Goal: Task Accomplishment & Management: Manage account settings

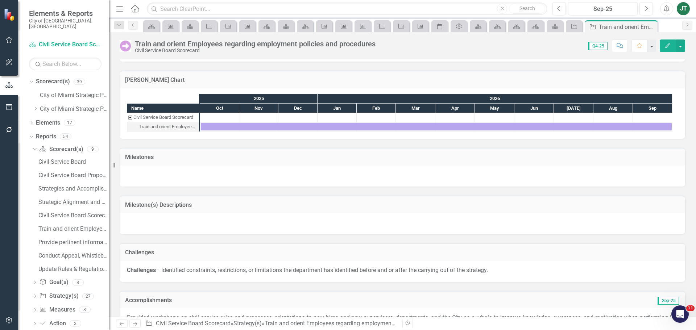
scroll to position [465, 0]
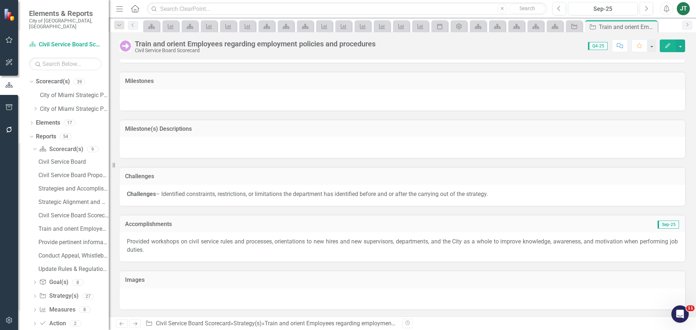
click at [132, 324] on icon "Next" at bounding box center [135, 323] width 6 height 5
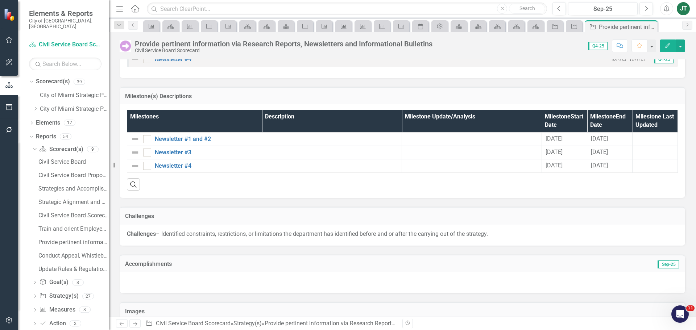
scroll to position [564, 0]
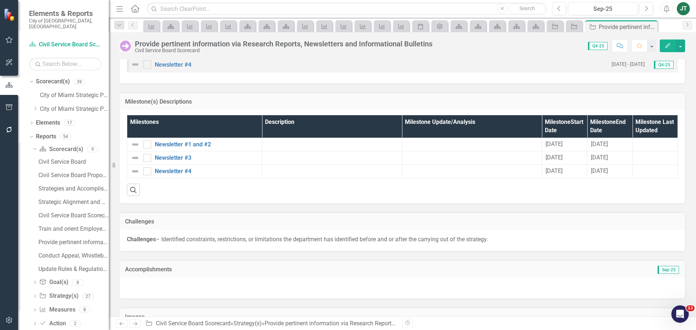
click at [199, 270] on h3 "Accomplishments" at bounding box center [313, 269] width 376 height 7
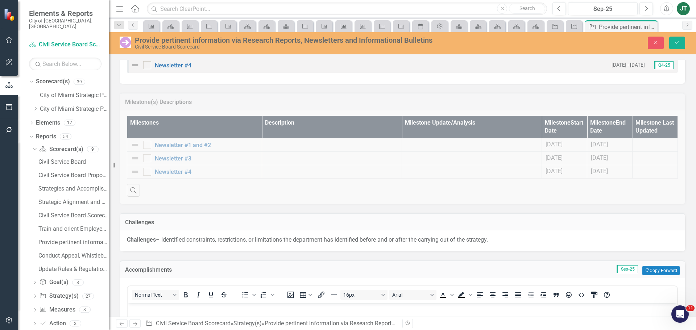
scroll to position [0, 0]
click at [648, 271] on button "Copy Forward Copy Forward" at bounding box center [660, 270] width 37 height 9
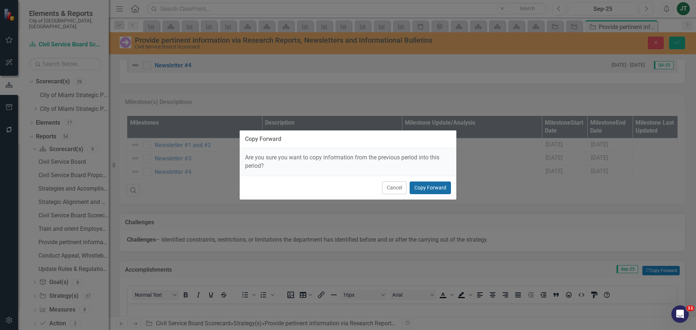
click at [424, 191] on button "Copy Forward" at bounding box center [429, 188] width 41 height 13
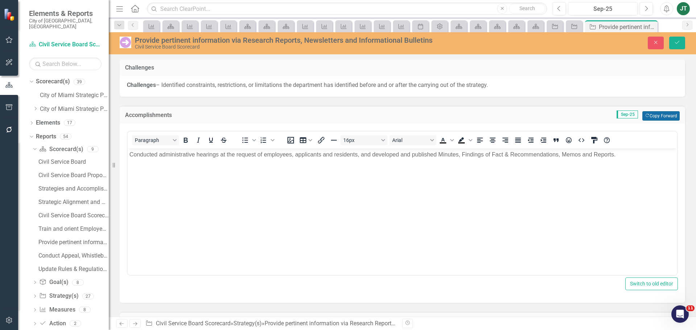
scroll to position [759, 0]
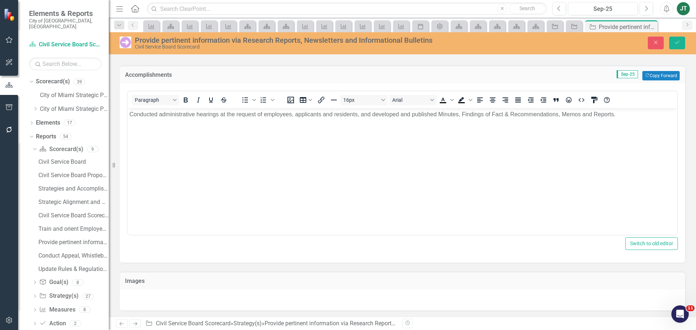
click at [685, 40] on div "Close Save" at bounding box center [574, 43] width 234 height 13
click at [674, 43] on icon "Save" at bounding box center [677, 42] width 7 height 5
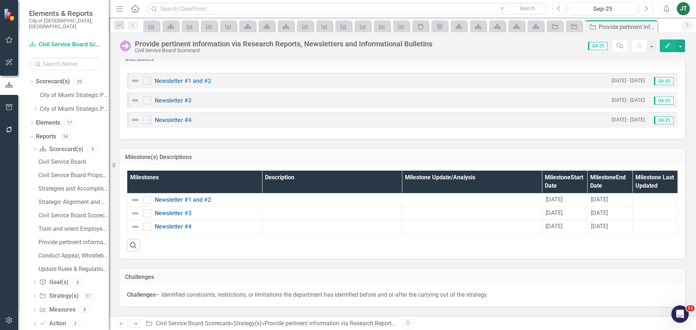
scroll to position [600, 0]
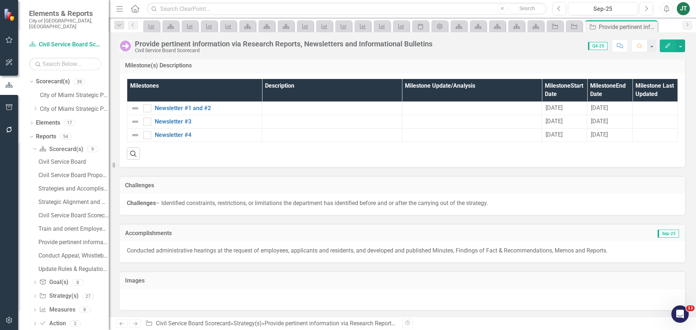
click at [133, 324] on icon "Next" at bounding box center [135, 323] width 6 height 5
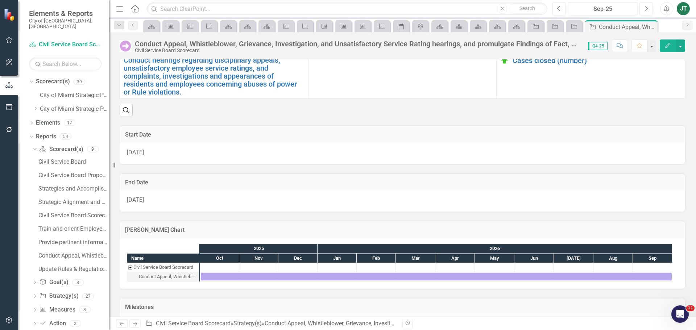
scroll to position [290, 0]
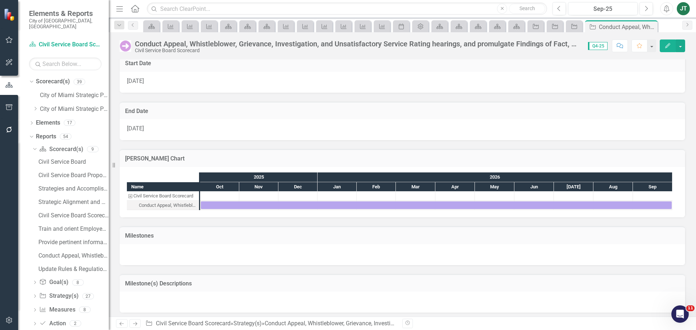
click at [434, 234] on h3 "Milestones" at bounding box center [402, 236] width 554 height 7
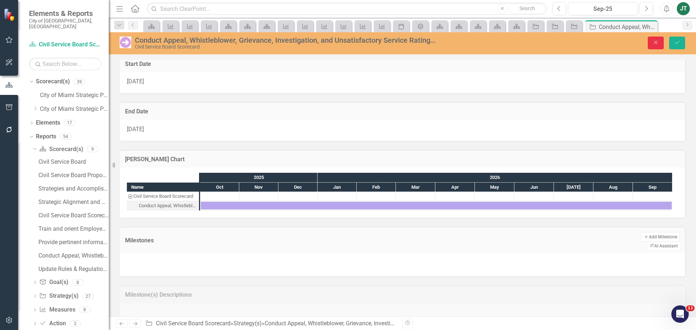
click at [654, 43] on icon "Close" at bounding box center [655, 42] width 7 height 5
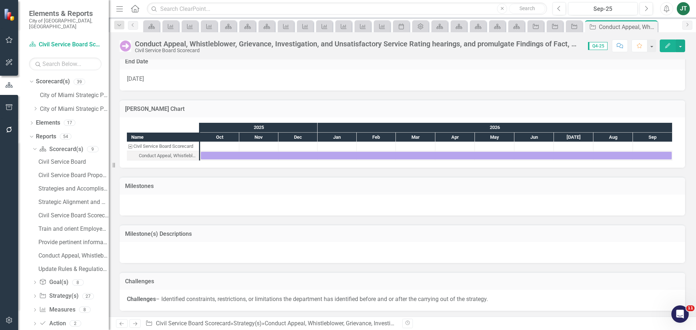
scroll to position [436, 0]
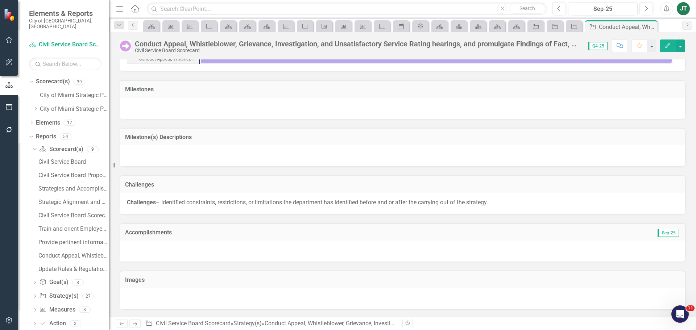
click at [227, 236] on h3 "Accomplishments" at bounding box center [313, 232] width 376 height 7
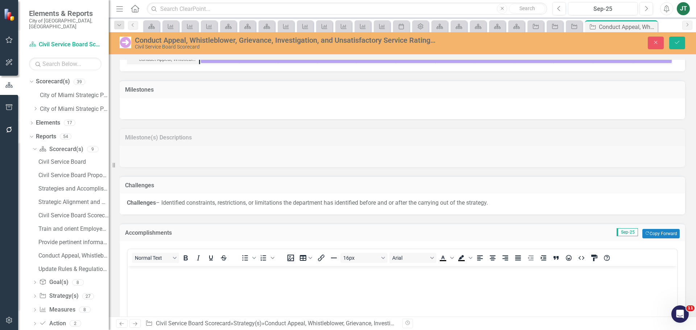
scroll to position [0, 0]
click at [649, 233] on button "Copy Forward Copy Forward" at bounding box center [660, 233] width 37 height 9
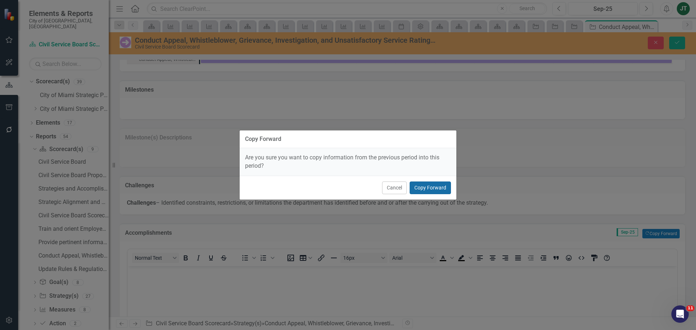
click at [437, 190] on button "Copy Forward" at bounding box center [429, 188] width 41 height 13
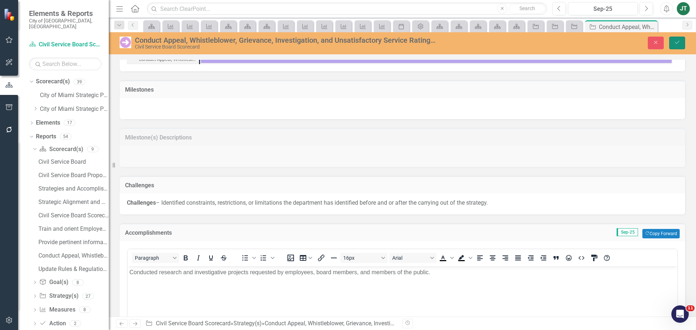
click at [673, 45] on button "Save" at bounding box center [677, 43] width 16 height 13
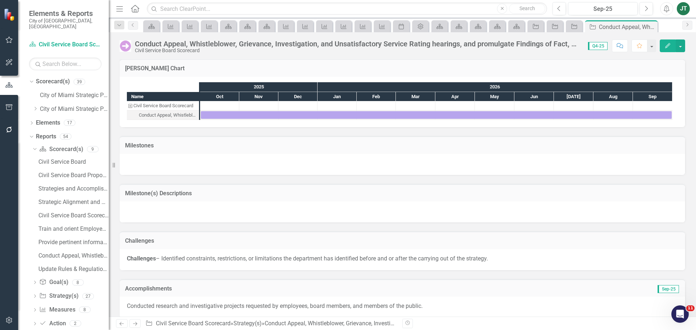
scroll to position [436, 0]
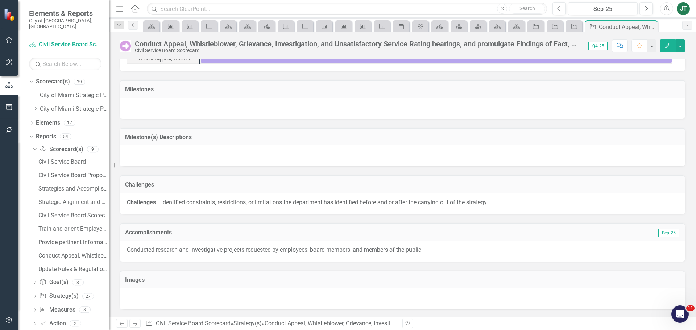
click at [130, 325] on link "Next" at bounding box center [135, 323] width 12 height 9
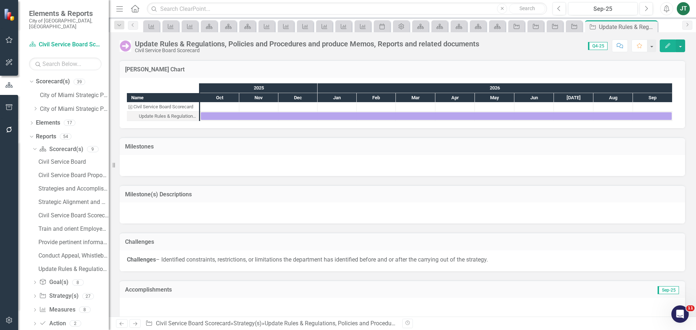
scroll to position [404, 0]
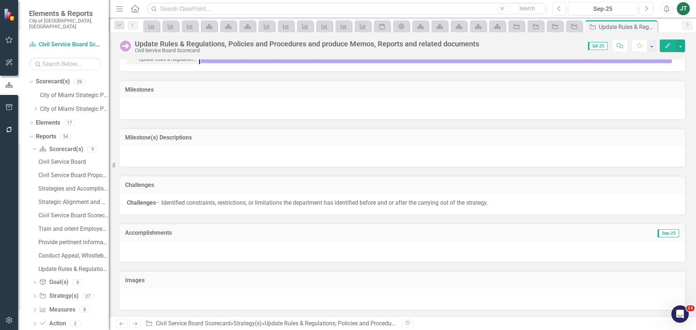
click at [193, 232] on h3 "Accomplishments" at bounding box center [313, 233] width 376 height 7
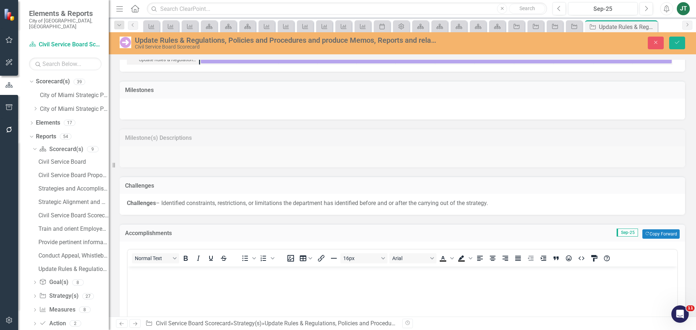
scroll to position [0, 0]
click at [653, 232] on button "Copy Forward Copy Forward" at bounding box center [660, 233] width 37 height 9
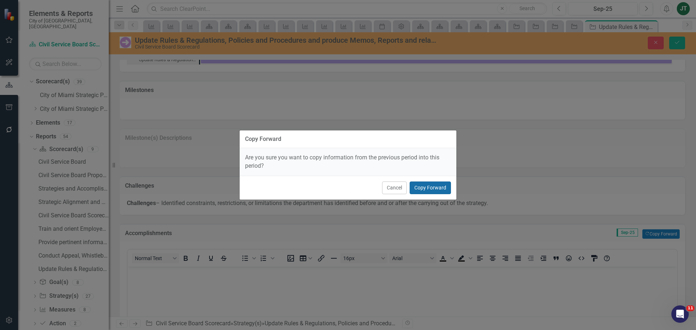
click at [425, 185] on button "Copy Forward" at bounding box center [429, 188] width 41 height 13
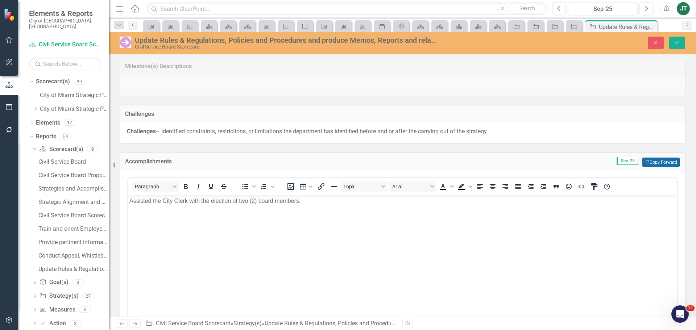
scroll to position [513, 0]
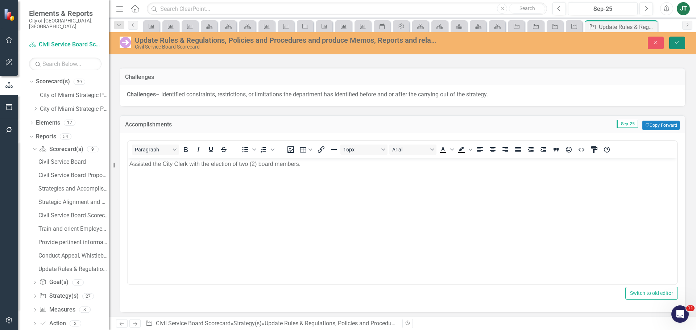
click at [675, 39] on button "Save" at bounding box center [677, 43] width 16 height 13
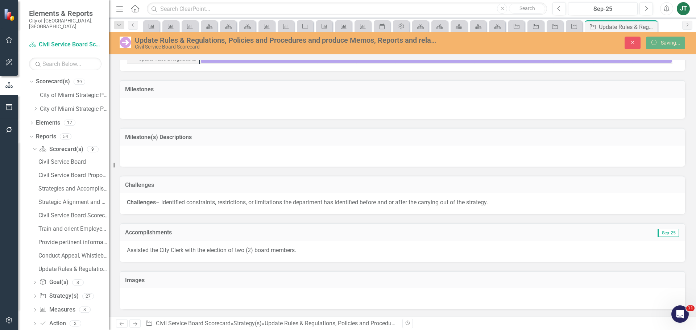
scroll to position [405, 0]
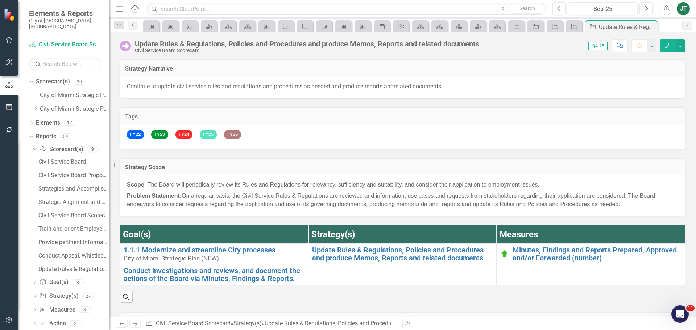
click at [136, 323] on icon at bounding box center [135, 324] width 4 height 4
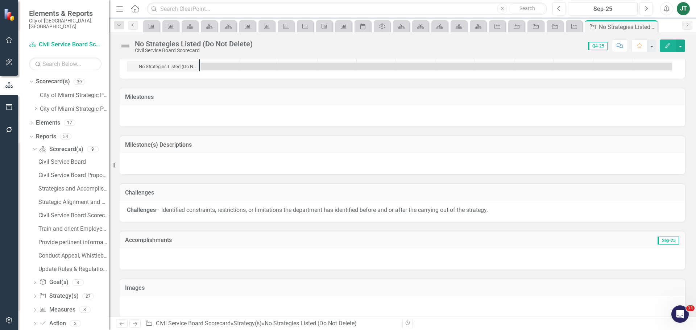
scroll to position [462, 0]
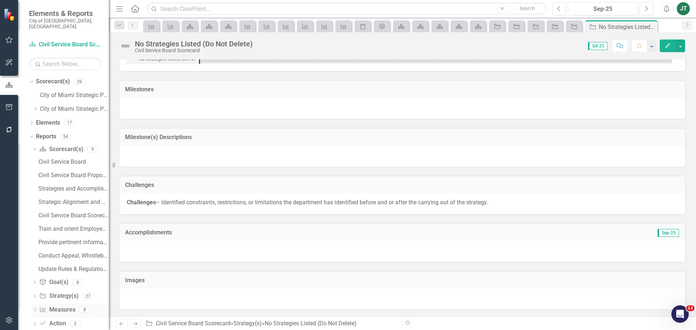
click at [61, 306] on link "Measure Measures" at bounding box center [57, 310] width 36 height 8
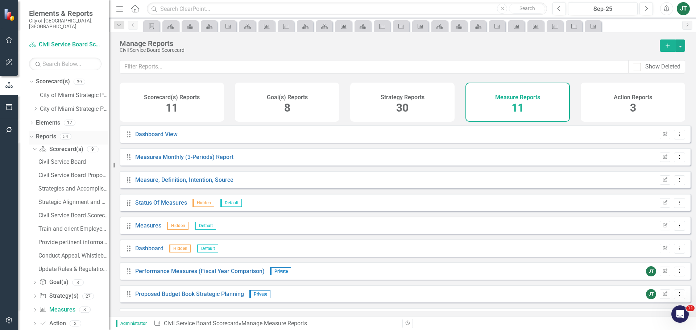
click at [30, 134] on icon "Dropdown" at bounding box center [31, 136] width 4 height 5
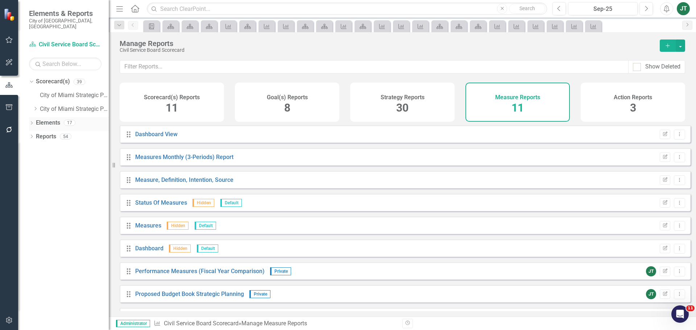
click at [39, 119] on link "Elements" at bounding box center [48, 123] width 24 height 8
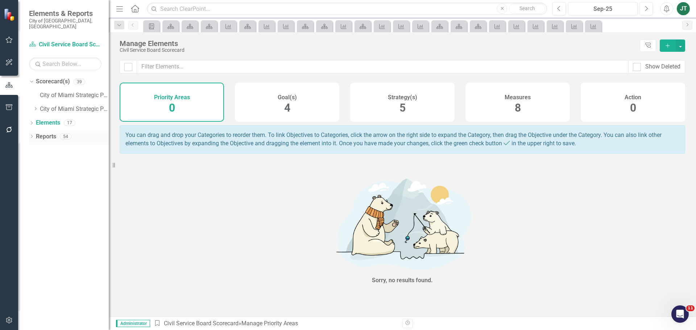
click at [39, 133] on link "Reports" at bounding box center [46, 137] width 20 height 8
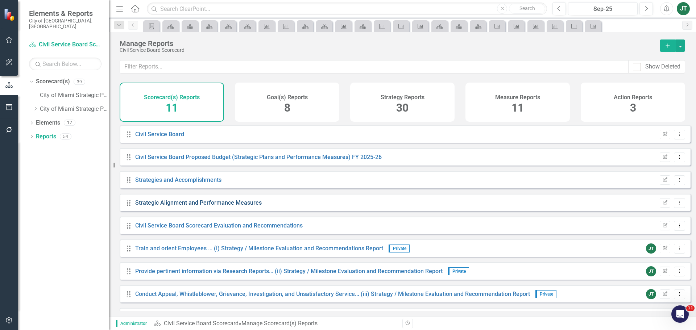
click at [205, 206] on link "Strategic Alignment and Performance Measures" at bounding box center [198, 202] width 126 height 7
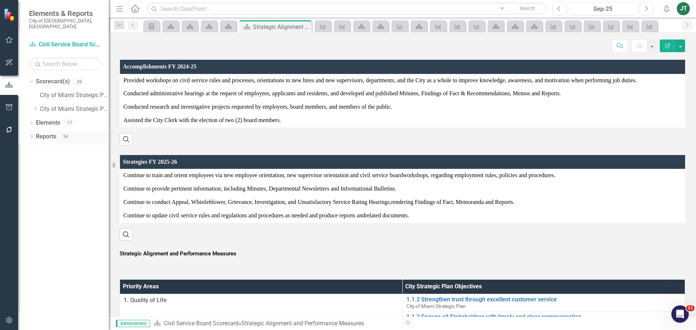
click at [42, 133] on link "Reports" at bounding box center [46, 137] width 20 height 8
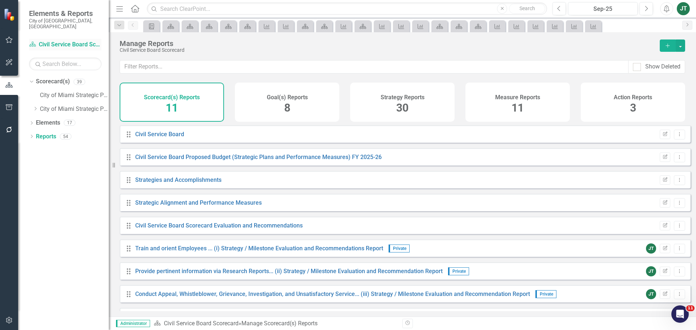
click at [62, 41] on link "Scorecard(s) Civil Service Board Scorecard" at bounding box center [65, 45] width 72 height 8
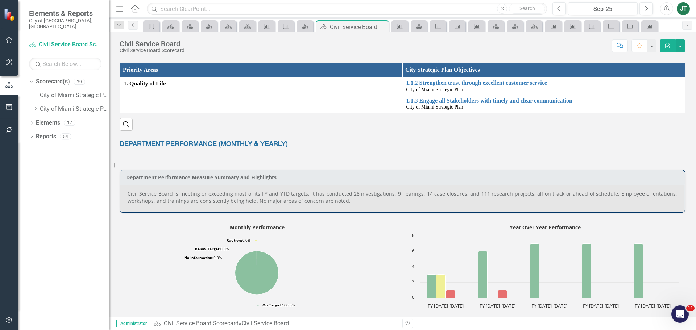
scroll to position [217, 0]
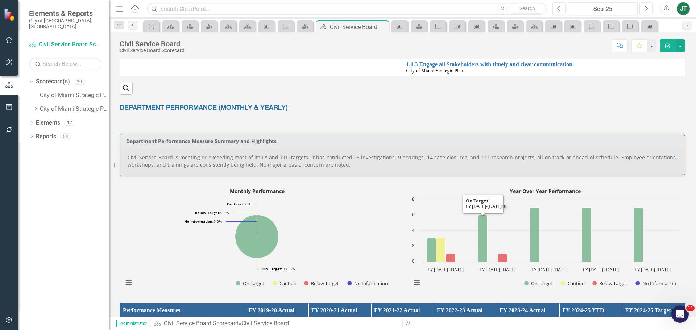
click at [436, 161] on p "Civil Service Board is meeting or exceeding most of its FY and YTD targets. It …" at bounding box center [402, 161] width 549 height 14
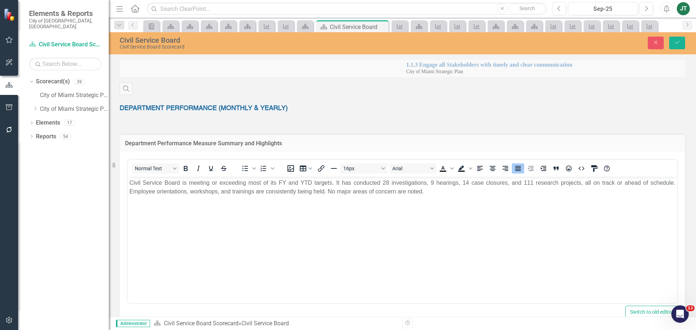
scroll to position [0, 0]
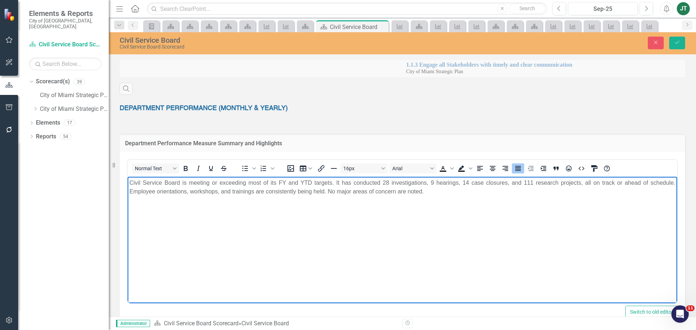
click at [430, 181] on p "Civil Service Board is meeting or exceeding most of its FY and YTD targets. It …" at bounding box center [402, 186] width 546 height 17
click at [467, 182] on p "Civil Service Board is meeting or exceeding most of its FY and YTD targets. It …" at bounding box center [402, 186] width 546 height 17
click at [529, 182] on p "Civil Service Board is meeting or exceeding most of its FY and YTD targets. It …" at bounding box center [402, 186] width 546 height 17
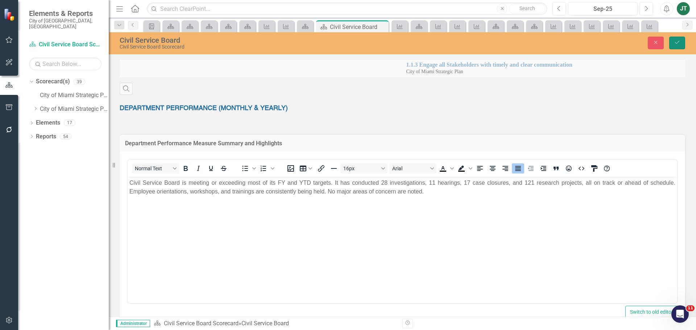
click at [675, 42] on icon "Save" at bounding box center [677, 42] width 7 height 5
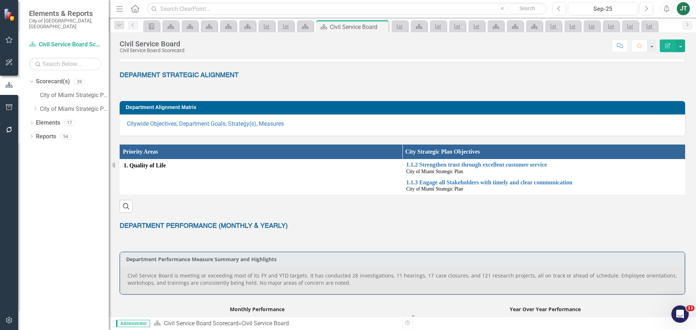
scroll to position [109, 0]
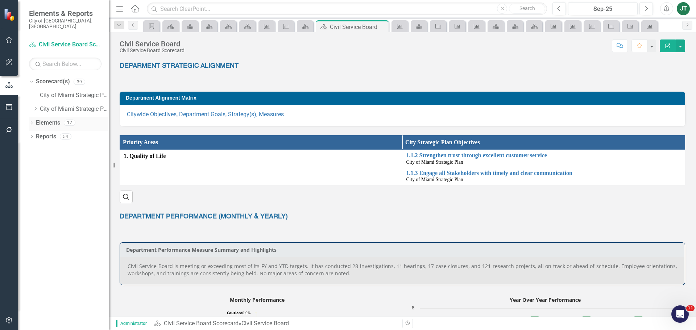
click at [50, 119] on link "Elements" at bounding box center [48, 123] width 24 height 8
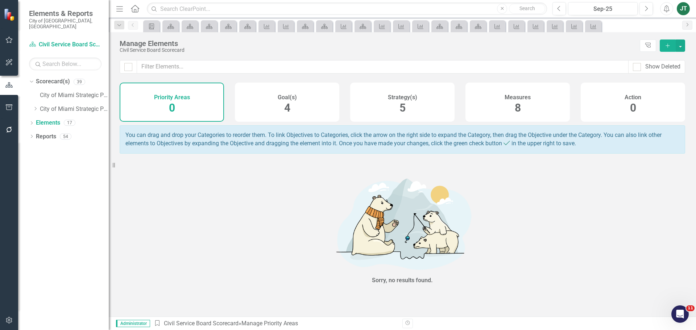
click at [513, 99] on h4 "Measures" at bounding box center [517, 97] width 26 height 7
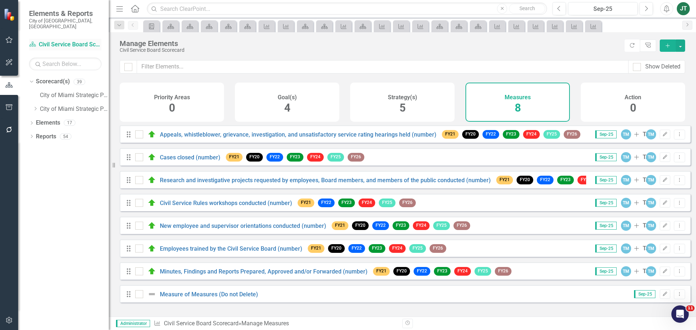
click at [55, 41] on link "Scorecard(s) Civil Service Board Scorecard" at bounding box center [65, 45] width 72 height 8
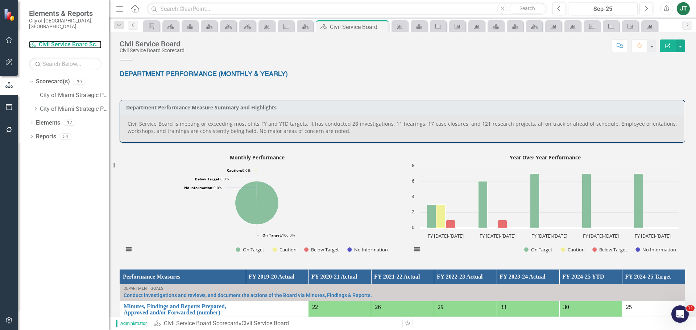
scroll to position [252, 0]
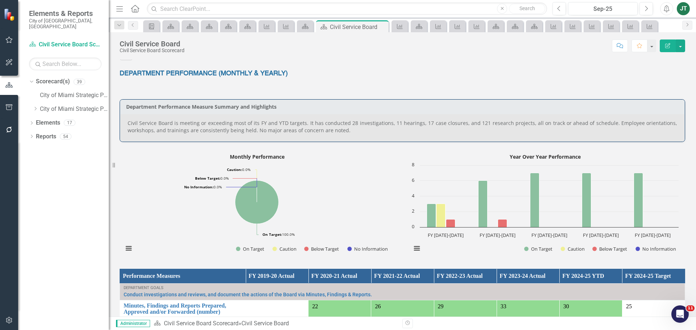
click at [375, 125] on p "Civil Service Board is meeting or exceeding most of its FY and YTD targets. It …" at bounding box center [402, 127] width 549 height 14
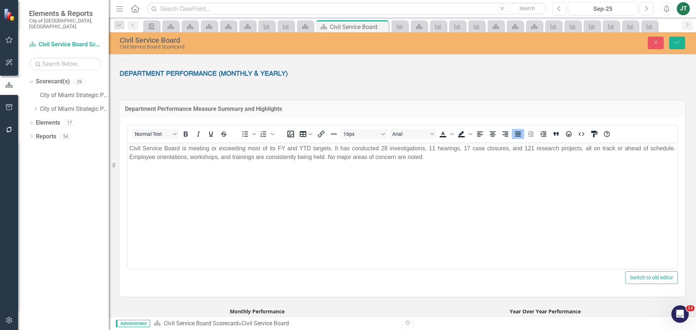
scroll to position [0, 0]
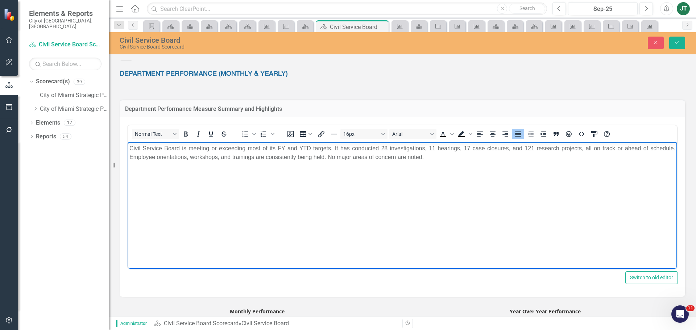
click at [405, 166] on body "Civil Service Board is meeting or exceeding most of its FY and YTD targets. It …" at bounding box center [402, 196] width 549 height 109
drag, startPoint x: 424, startPoint y: 149, endPoint x: 378, endPoint y: 150, distance: 46.0
click at [378, 150] on p "Civil Service Board is meeting or exceeding most of its FY and YTD targets. It …" at bounding box center [402, 152] width 546 height 17
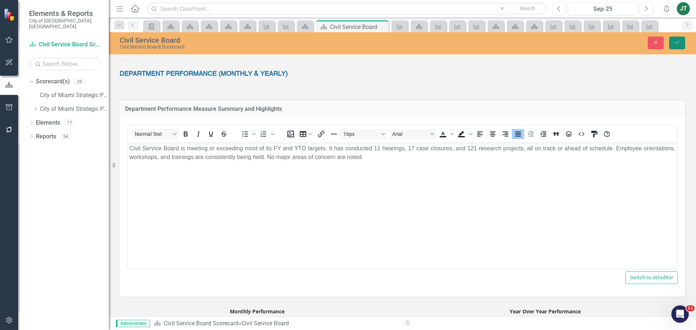
click at [681, 43] on button "Save" at bounding box center [677, 43] width 16 height 13
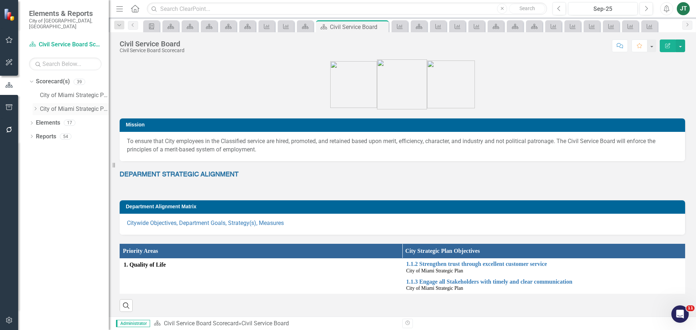
click at [37, 107] on icon "Dropdown" at bounding box center [35, 109] width 5 height 4
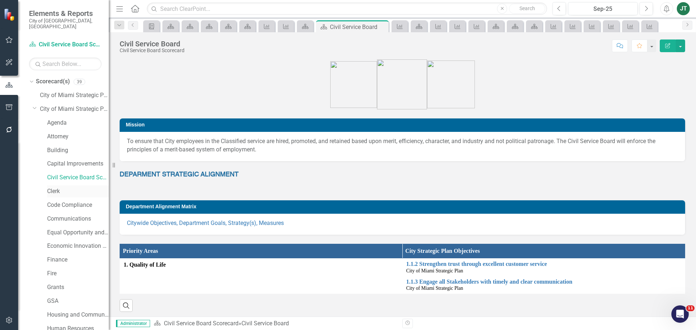
click at [55, 187] on link "Clerk" at bounding box center [78, 191] width 62 height 8
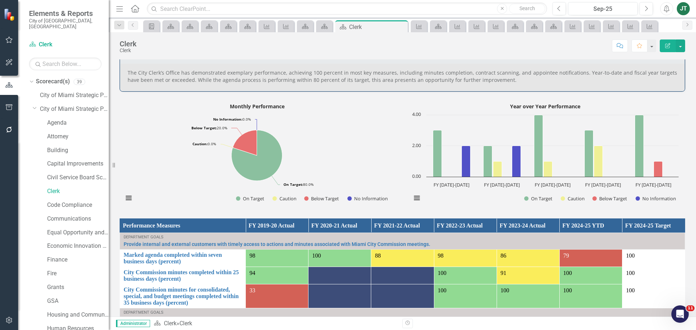
scroll to position [278, 0]
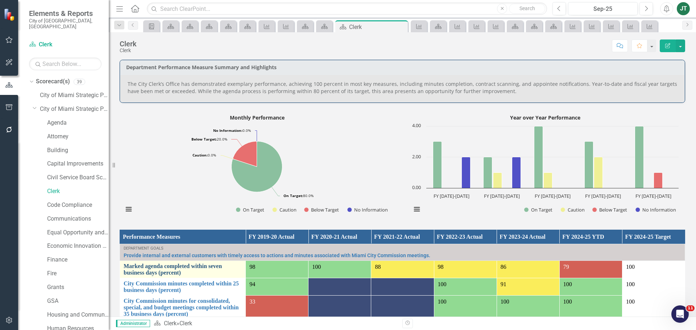
click at [166, 269] on link "Marked agenda completed within seven business days (percent)" at bounding box center [183, 269] width 118 height 13
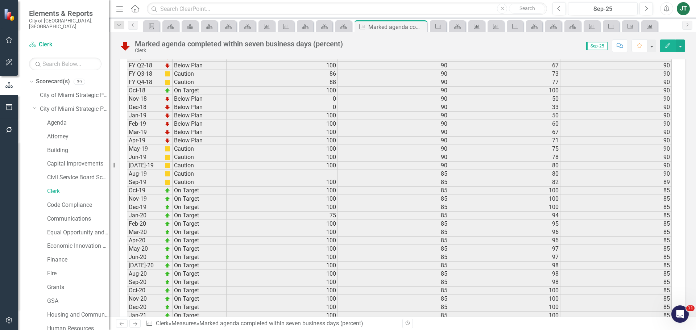
scroll to position [1016, 0]
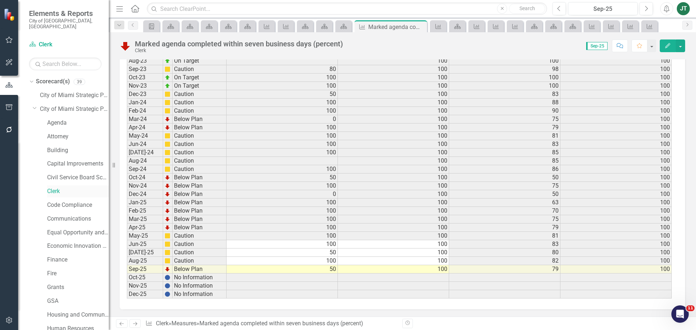
click at [55, 187] on link "Clerk" at bounding box center [78, 191] width 62 height 8
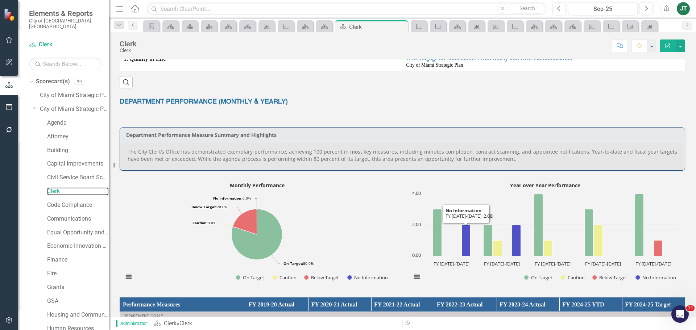
scroll to position [181, 0]
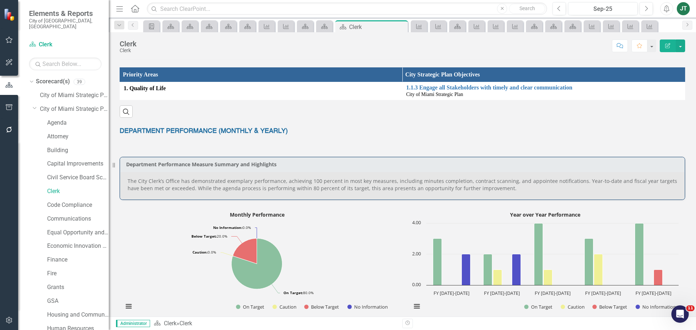
click at [299, 189] on p "The City Clerk’s Office has demonstrated exemplary performance, achieving 100 p…" at bounding box center [402, 185] width 549 height 14
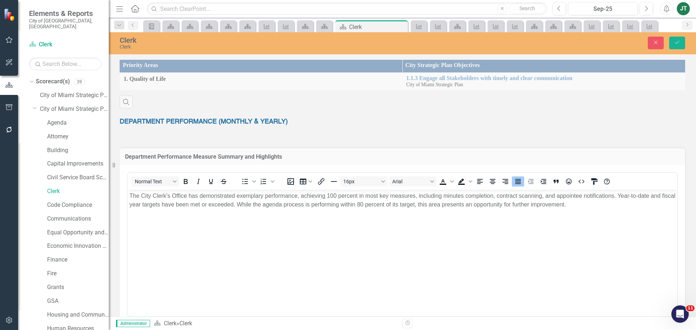
scroll to position [216, 0]
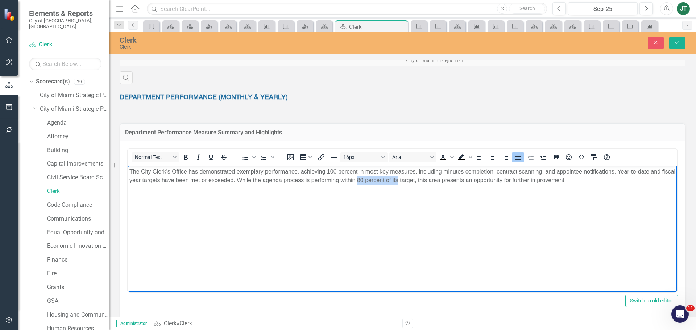
drag, startPoint x: 412, startPoint y: 179, endPoint x: 371, endPoint y: 178, distance: 41.0
click at [371, 178] on p "The City Clerk’s Office has demonstrated exemplary performance, achieving 100 p…" at bounding box center [402, 175] width 546 height 17
click at [371, 180] on p "The City Clerk’s Office has demonstrated exemplary performance, achieving 100 p…" at bounding box center [402, 175] width 546 height 17
click at [676, 48] on button "Save" at bounding box center [677, 43] width 16 height 13
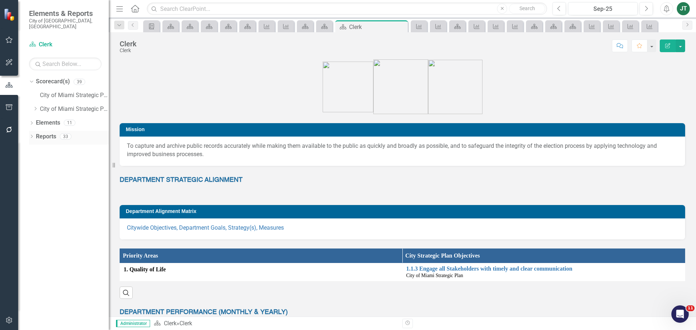
click at [46, 133] on link "Reports" at bounding box center [46, 137] width 20 height 8
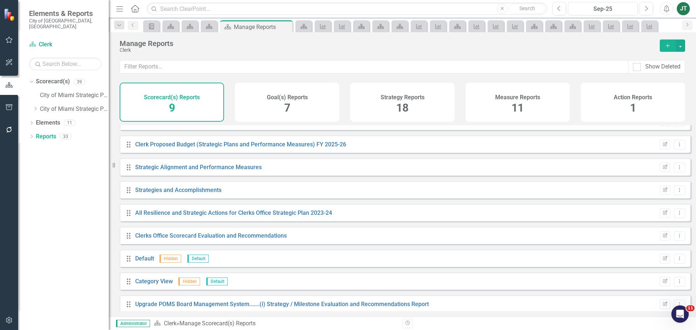
scroll to position [20, 0]
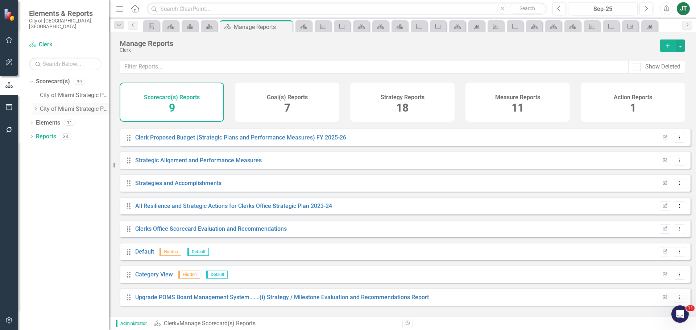
click at [37, 107] on icon at bounding box center [36, 109] width 2 height 4
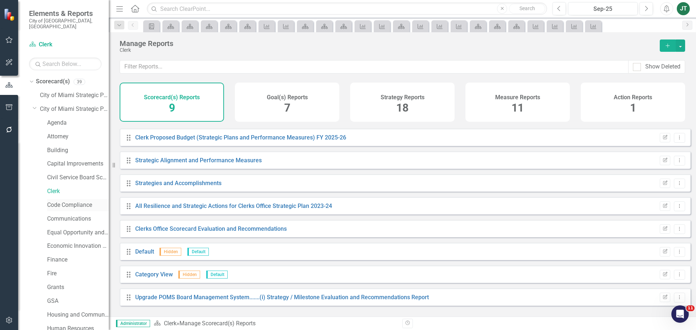
click at [53, 201] on link "Code Compliance" at bounding box center [78, 205] width 62 height 8
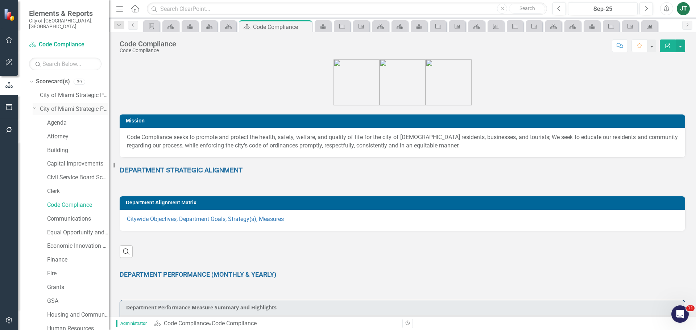
click at [34, 105] on icon "Dropdown" at bounding box center [35, 107] width 4 height 5
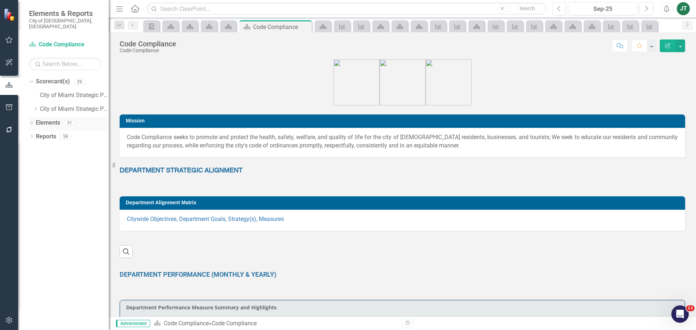
click at [42, 119] on link "Elements" at bounding box center [48, 123] width 24 height 8
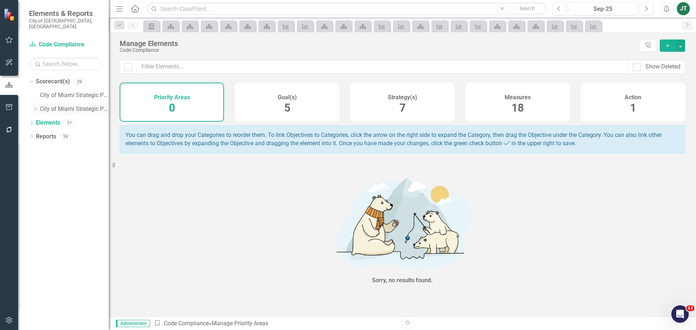
click at [36, 107] on icon at bounding box center [36, 109] width 2 height 4
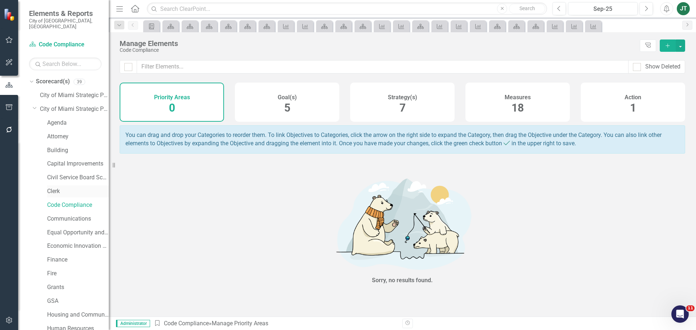
click at [53, 187] on link "Clerk" at bounding box center [78, 191] width 62 height 8
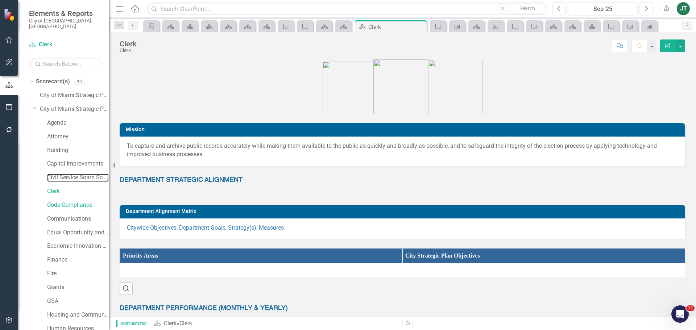
click at [55, 174] on link "Civil Service Board Scorecard" at bounding box center [78, 178] width 62 height 8
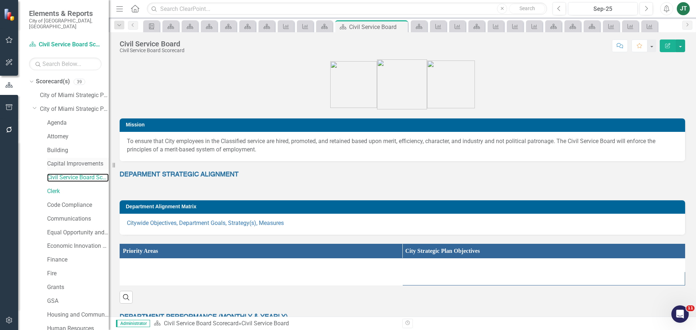
click at [60, 174] on link "Civil Service Board Scorecard" at bounding box center [78, 178] width 62 height 8
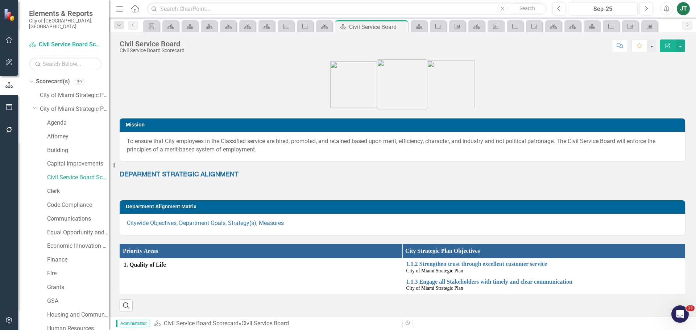
drag, startPoint x: 34, startPoint y: 101, endPoint x: 90, endPoint y: 127, distance: 61.6
click at [34, 105] on icon "Dropdown" at bounding box center [35, 107] width 4 height 5
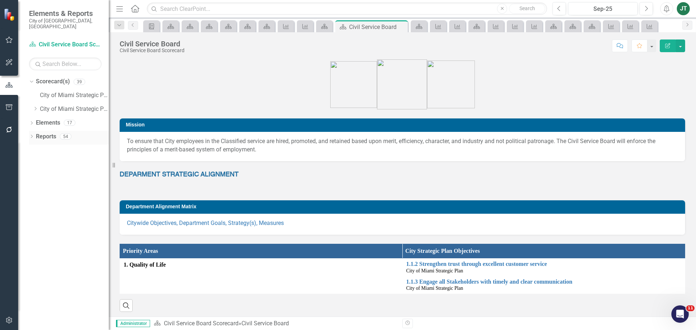
click at [44, 133] on link "Reports" at bounding box center [46, 137] width 20 height 8
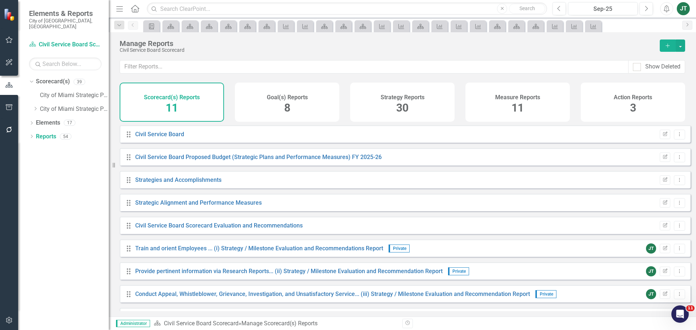
click at [530, 111] on div "Measure Reports 11" at bounding box center [517, 102] width 104 height 39
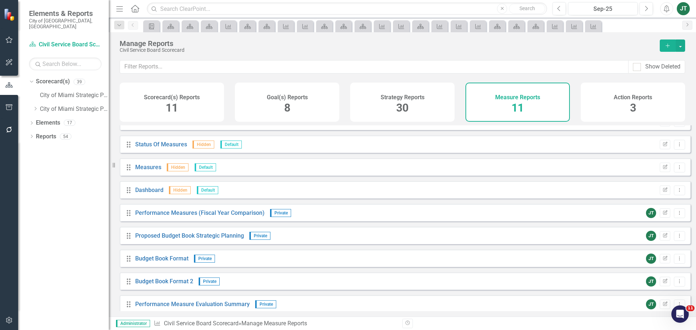
scroll to position [65, 0]
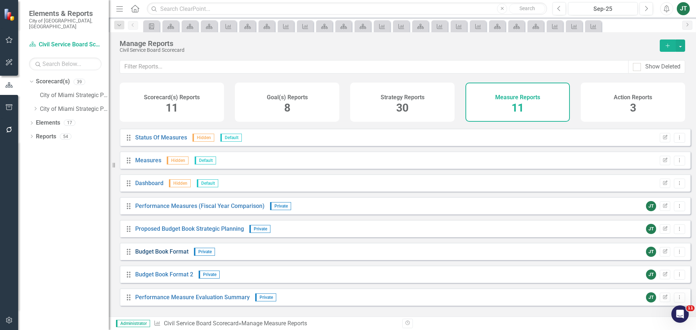
click at [175, 255] on link "Budget Book Format" at bounding box center [161, 251] width 53 height 7
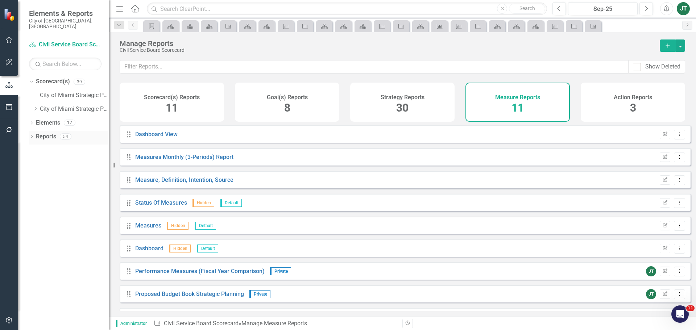
click at [47, 133] on link "Reports" at bounding box center [46, 137] width 20 height 8
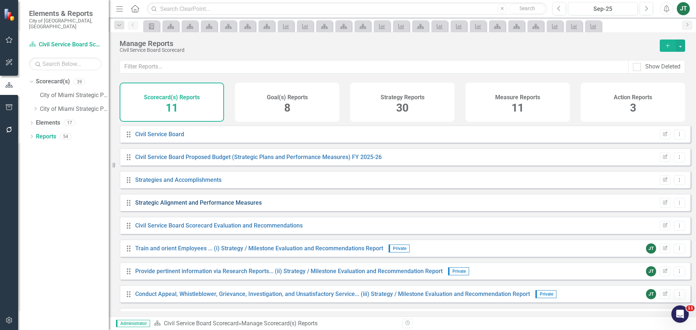
click at [184, 206] on link "Strategic Alignment and Performance Measures" at bounding box center [198, 202] width 126 height 7
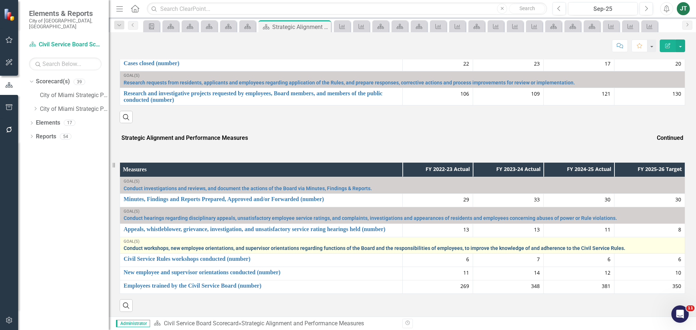
scroll to position [343, 0]
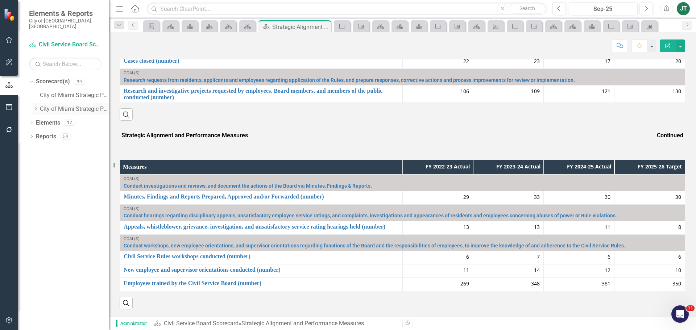
click at [36, 107] on icon "Dropdown" at bounding box center [35, 109] width 5 height 4
